Goal: Information Seeking & Learning: Learn about a topic

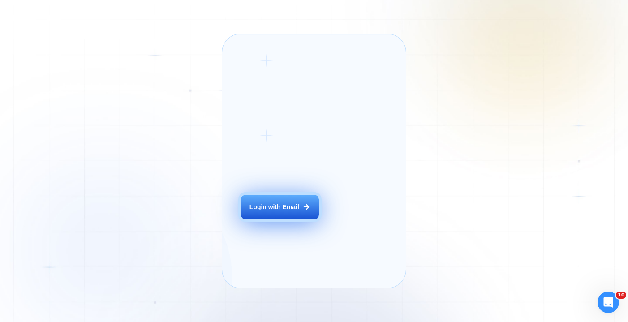
click at [278, 212] on div "Login with Email" at bounding box center [275, 207] width 50 height 9
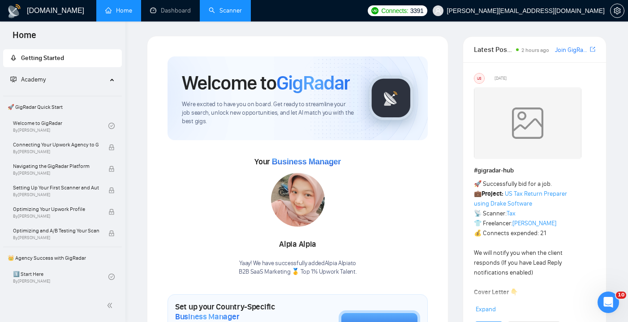
click at [216, 14] on link "Scanner" at bounding box center [225, 11] width 33 height 8
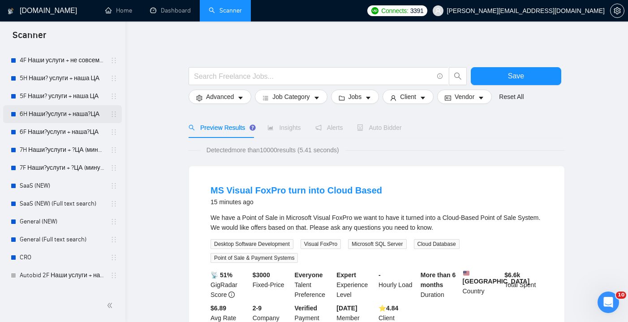
scroll to position [166, 0]
click at [67, 191] on link "SaaS (NEW)" at bounding box center [62, 186] width 85 height 18
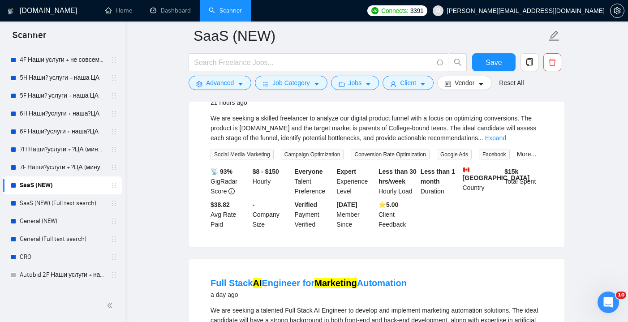
scroll to position [1663, 0]
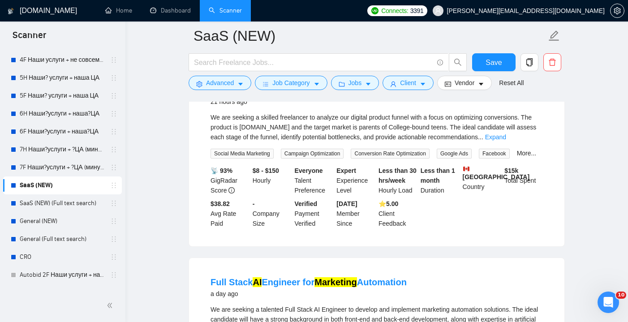
click at [317, 95] on link "Digital Product Funnel Conversion Optimization Expert" at bounding box center [327, 90] width 232 height 10
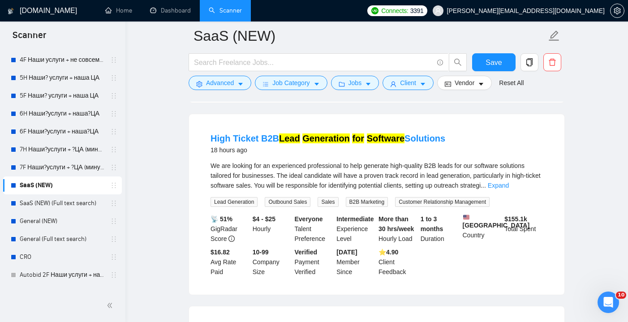
scroll to position [1421, 0]
click at [509, 190] on link "Expand" at bounding box center [498, 185] width 21 height 7
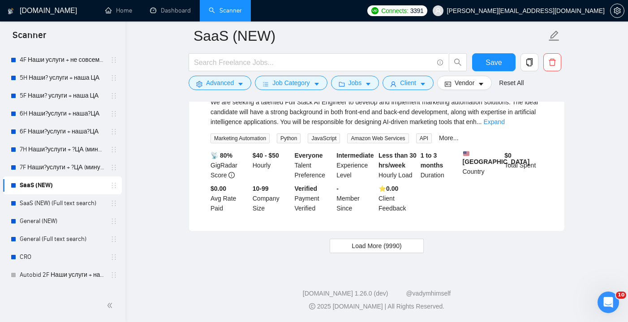
scroll to position [1941, 0]
click at [405, 248] on button "Load More (9990)" at bounding box center [377, 246] width 94 height 14
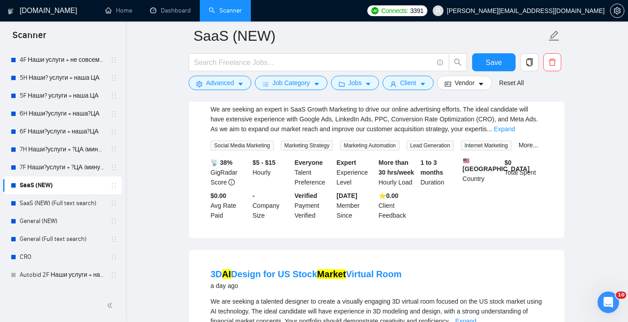
scroll to position [2268, 0]
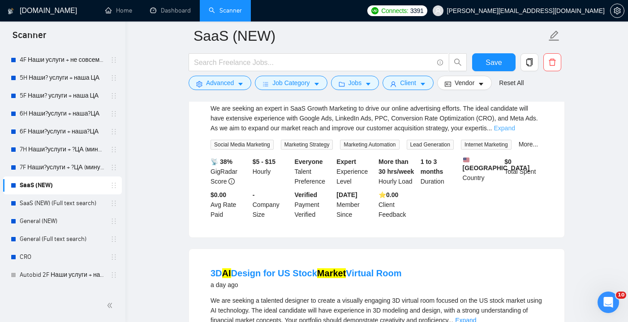
click at [515, 132] on link "Expand" at bounding box center [504, 128] width 21 height 7
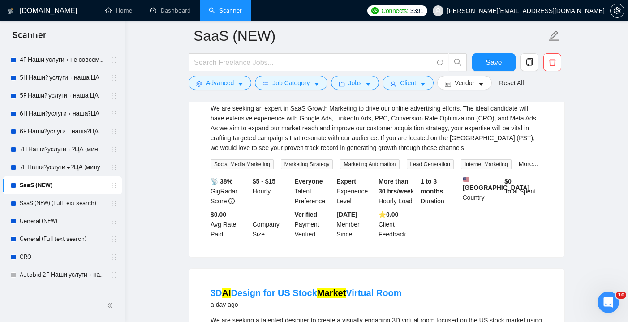
click at [342, 86] on link "Expert SaaS Growth Marketing Specialist" at bounding box center [296, 81] width 170 height 10
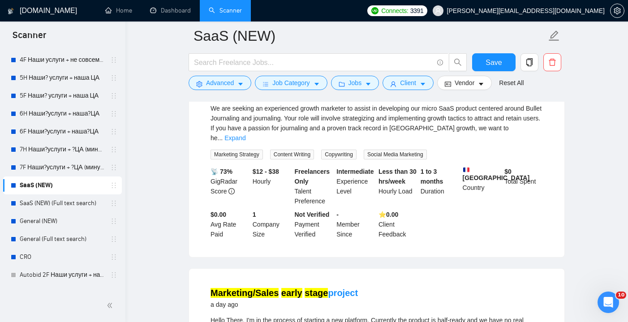
scroll to position [2887, 0]
click at [39, 203] on link "SaaS (NEW) (Full text search)" at bounding box center [62, 203] width 85 height 18
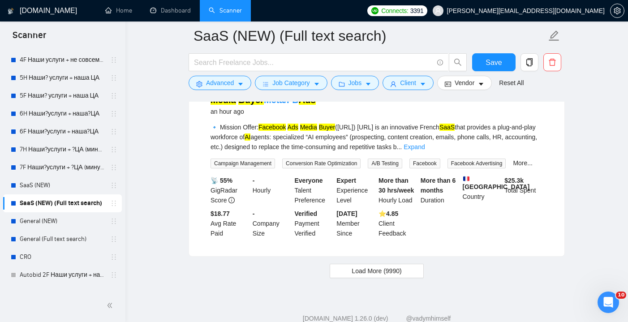
scroll to position [1896, 0]
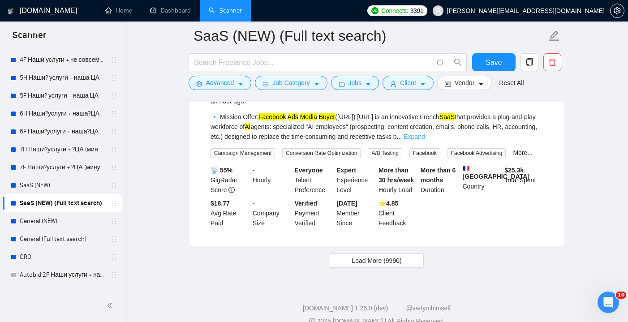
click at [425, 140] on link "Expand" at bounding box center [414, 136] width 21 height 7
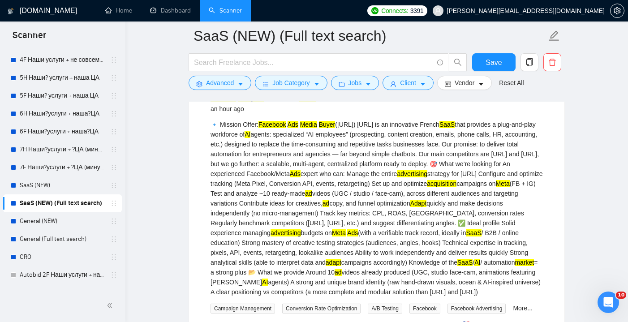
scroll to position [1882, 0]
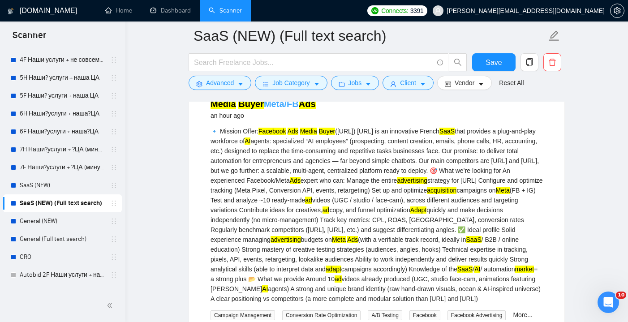
click at [285, 109] on link "Media Buyer Meta/FB Ads" at bounding box center [263, 104] width 105 height 10
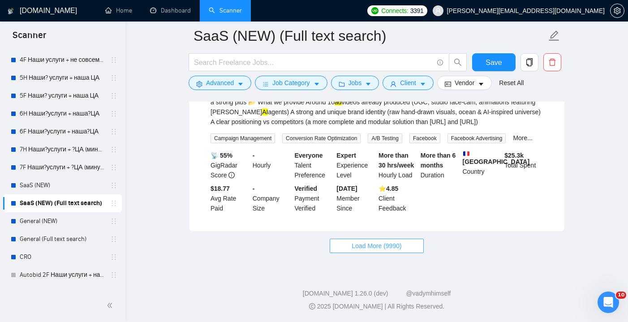
scroll to position [2101, 0]
click at [365, 242] on span "Load More (9990)" at bounding box center [377, 246] width 50 height 10
